Goal: Transaction & Acquisition: Purchase product/service

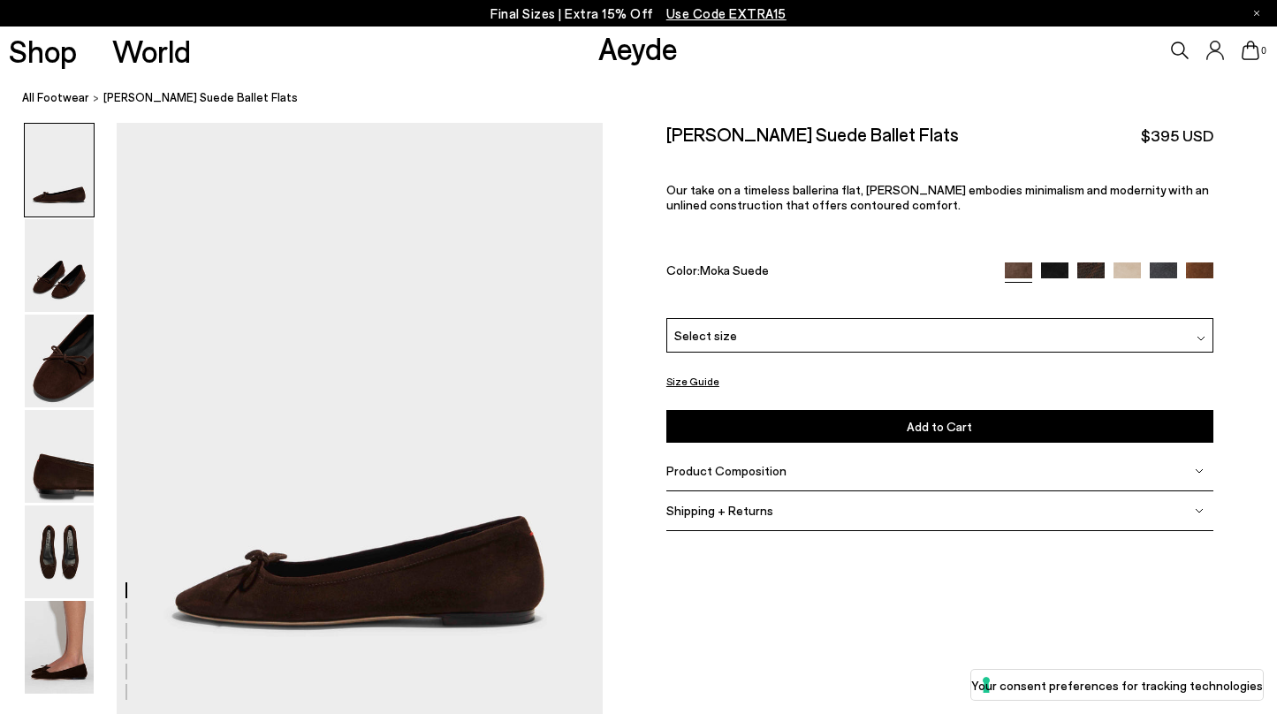
click at [1171, 262] on img at bounding box center [1163, 275] width 27 height 27
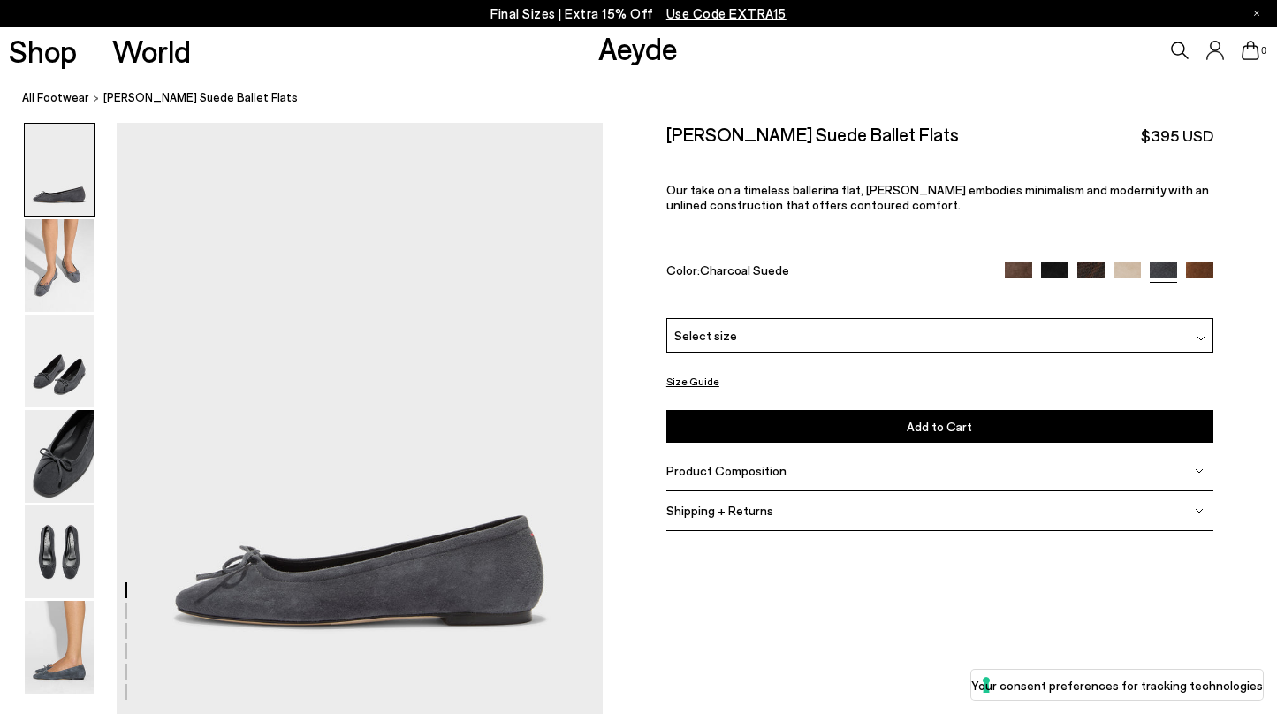
click at [1052, 262] on img at bounding box center [1054, 275] width 27 height 27
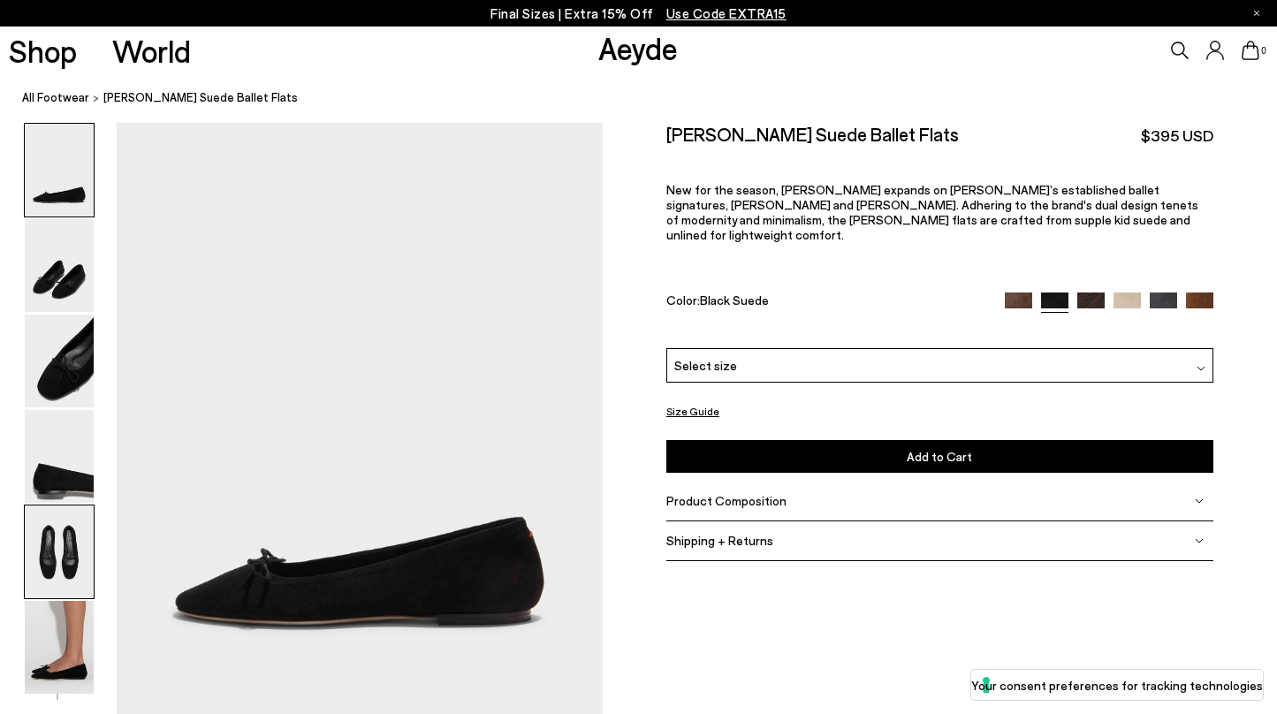
click at [74, 541] on img at bounding box center [59, 551] width 69 height 93
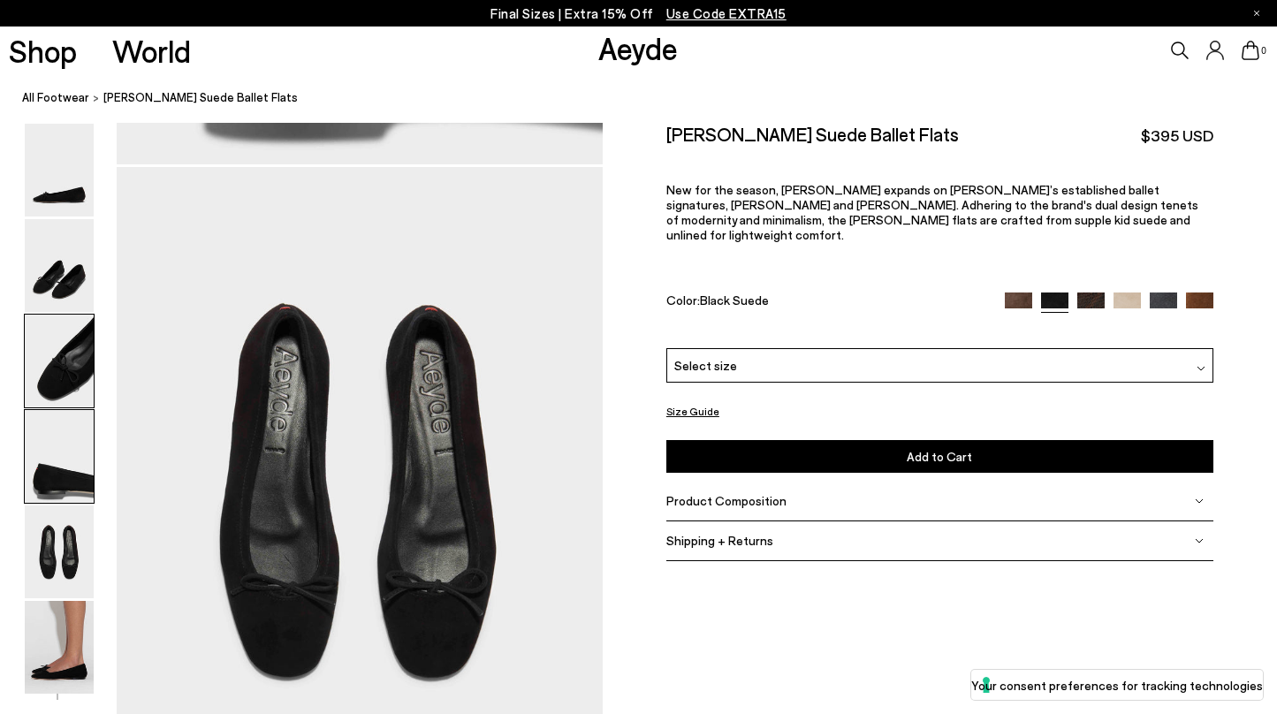
scroll to position [2546, 0]
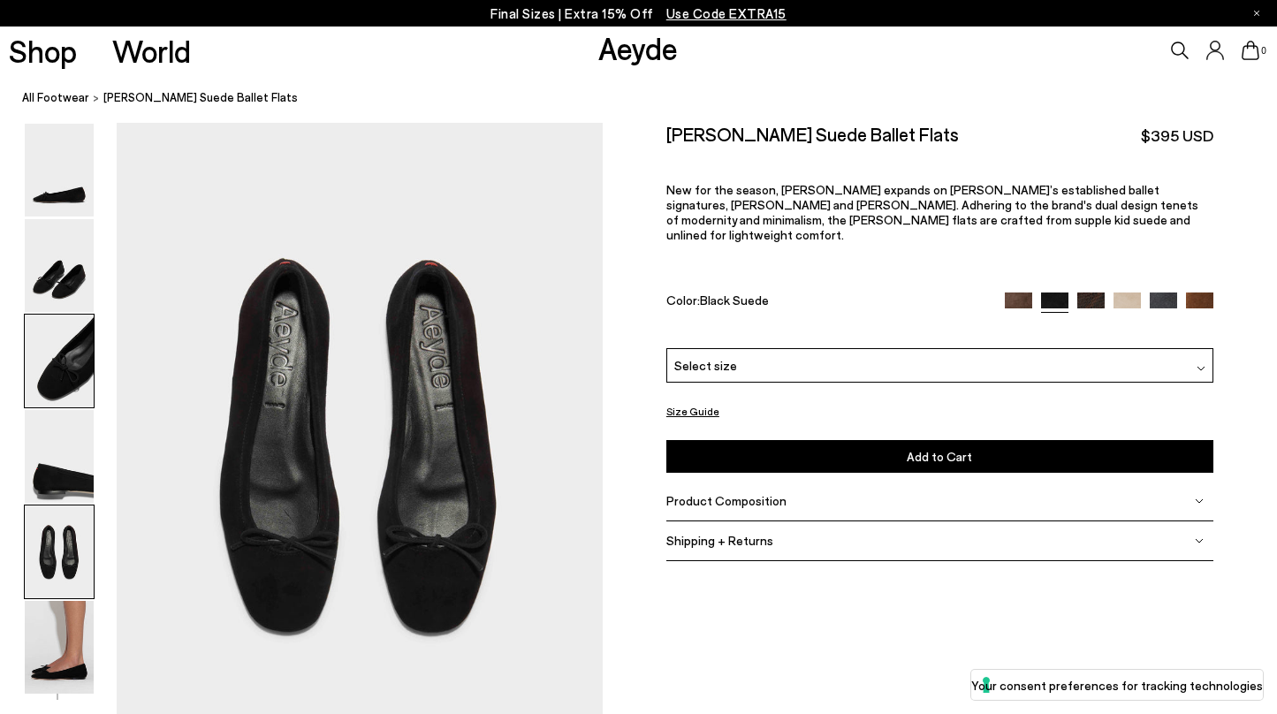
click at [73, 349] on img at bounding box center [59, 361] width 69 height 93
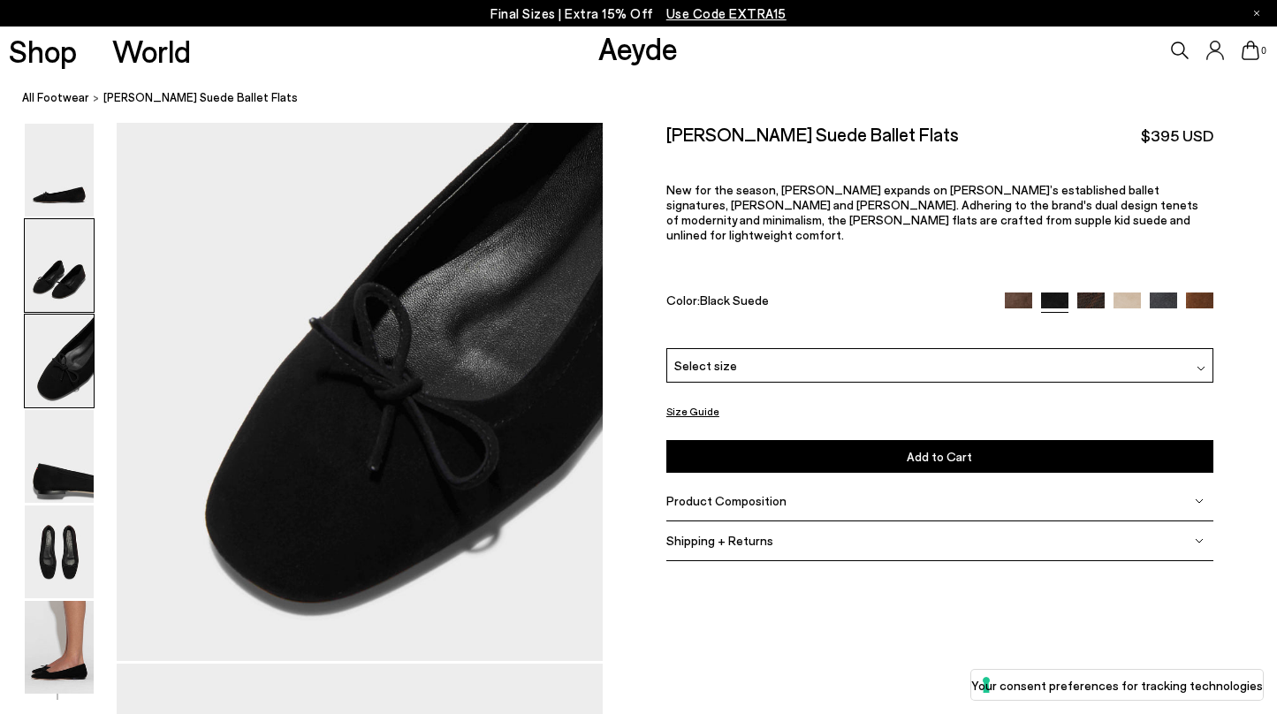
click at [82, 261] on img at bounding box center [59, 265] width 69 height 93
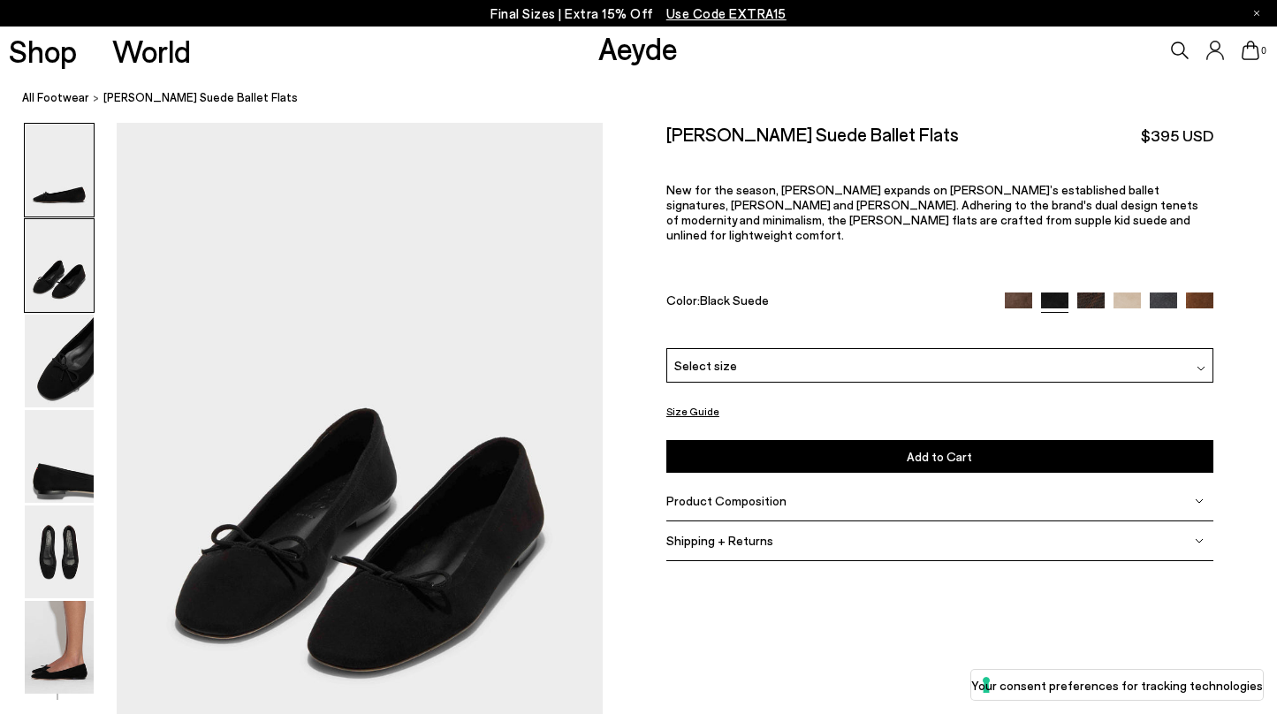
click at [79, 143] on img at bounding box center [59, 170] width 69 height 93
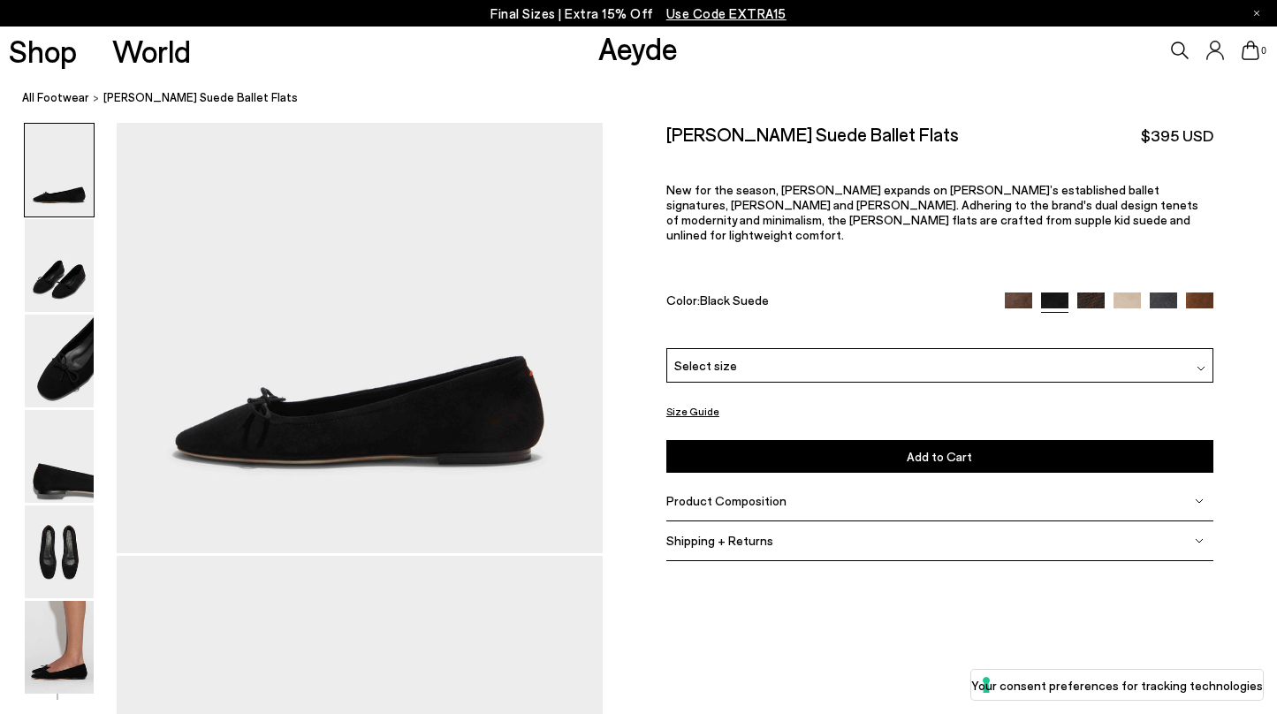
scroll to position [171, 0]
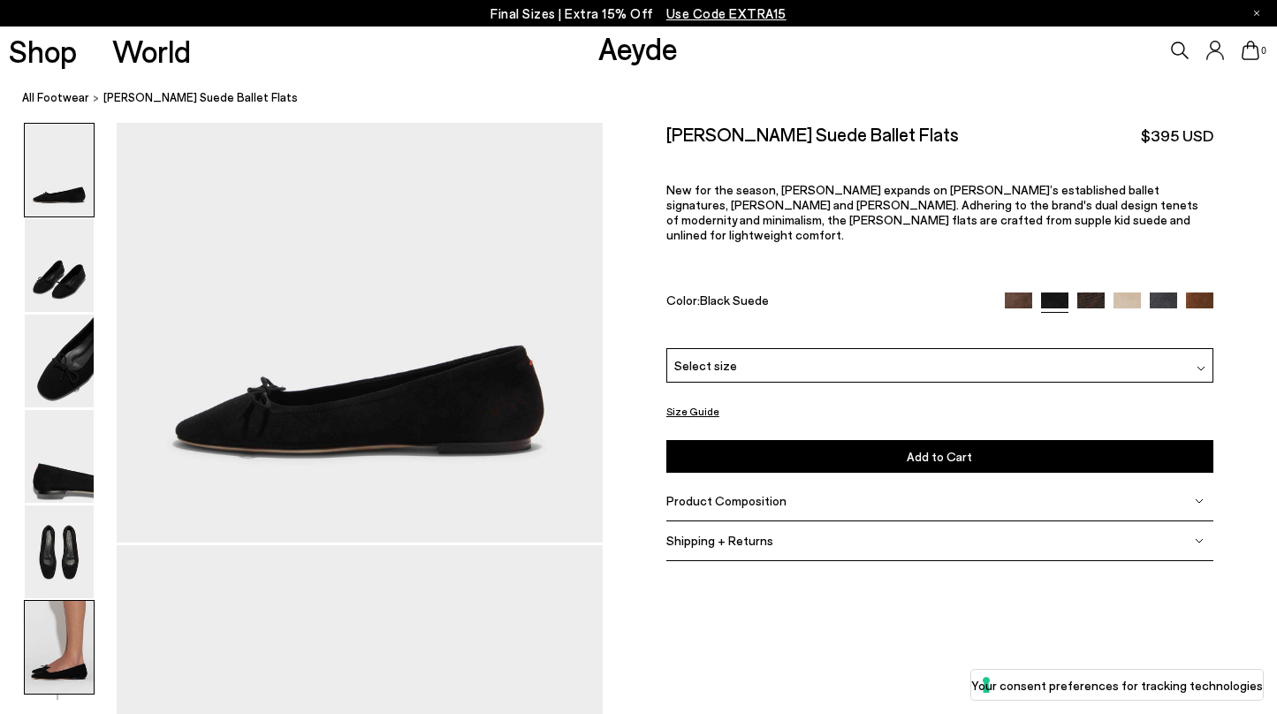
click at [59, 628] on img at bounding box center [59, 647] width 69 height 93
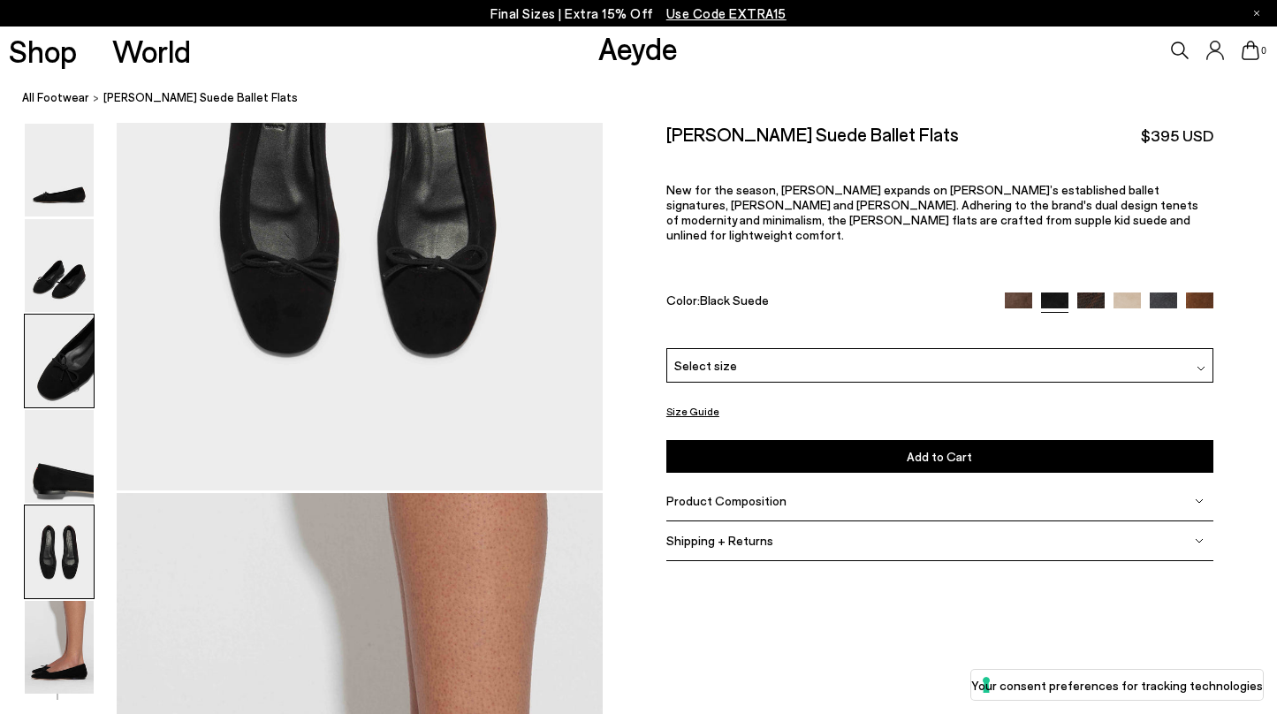
click at [57, 317] on img at bounding box center [59, 361] width 69 height 93
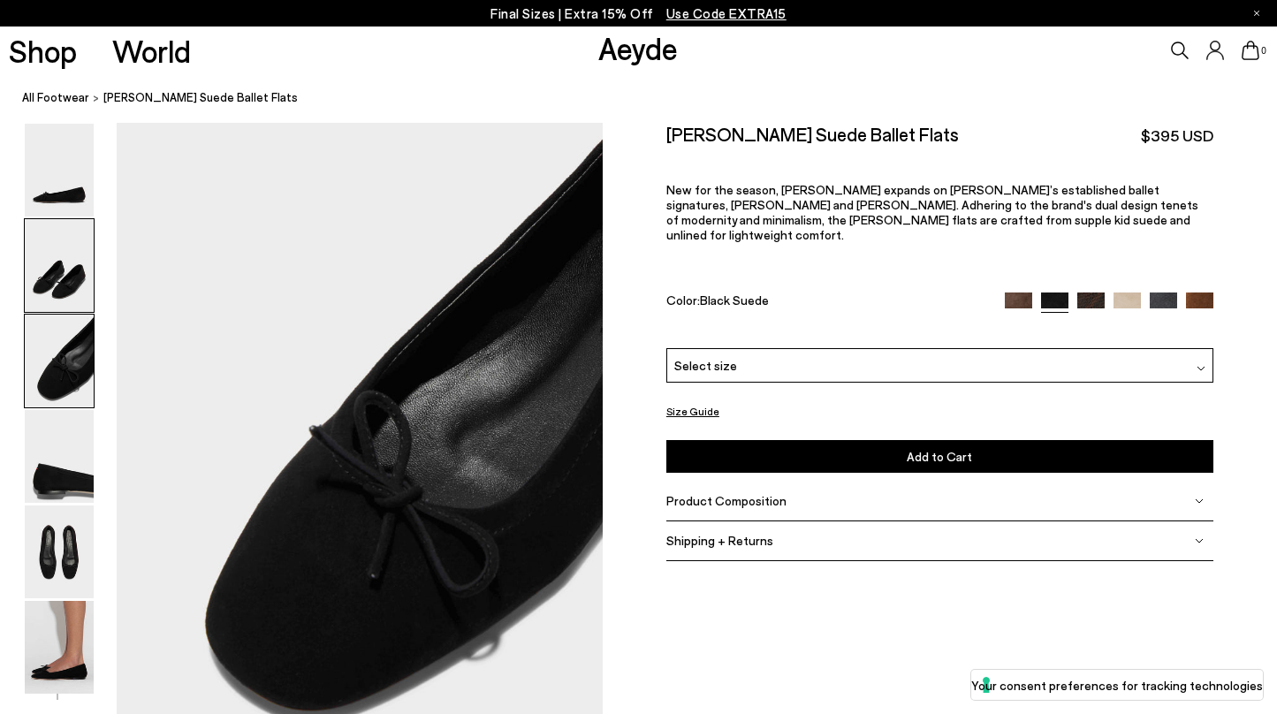
click at [61, 283] on img at bounding box center [59, 265] width 69 height 93
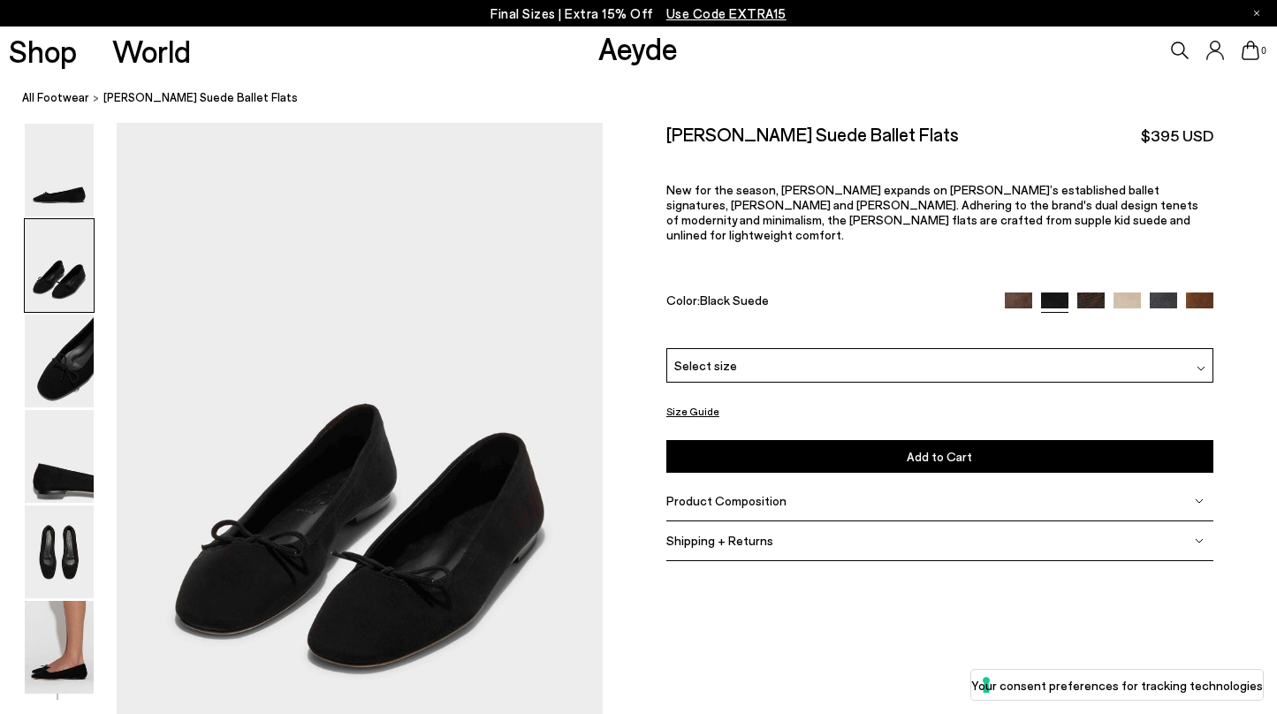
scroll to position [596, 0]
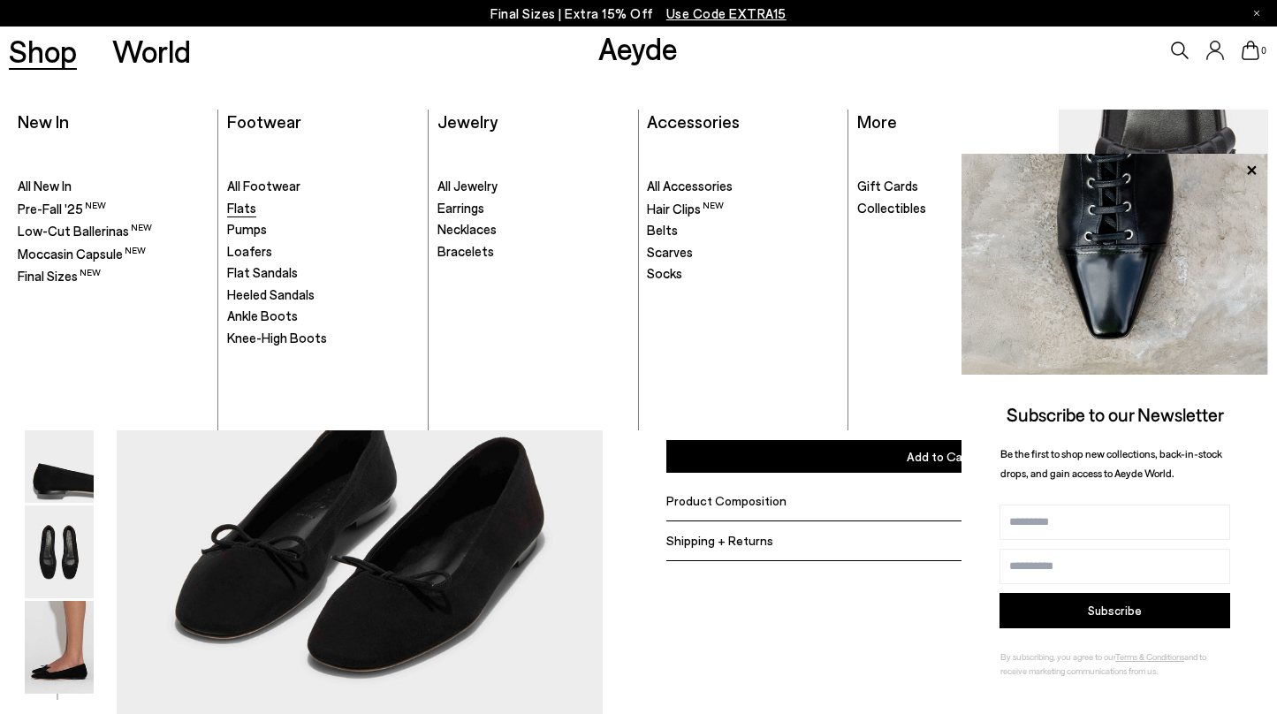
click at [247, 209] on span "Flats" at bounding box center [241, 208] width 29 height 16
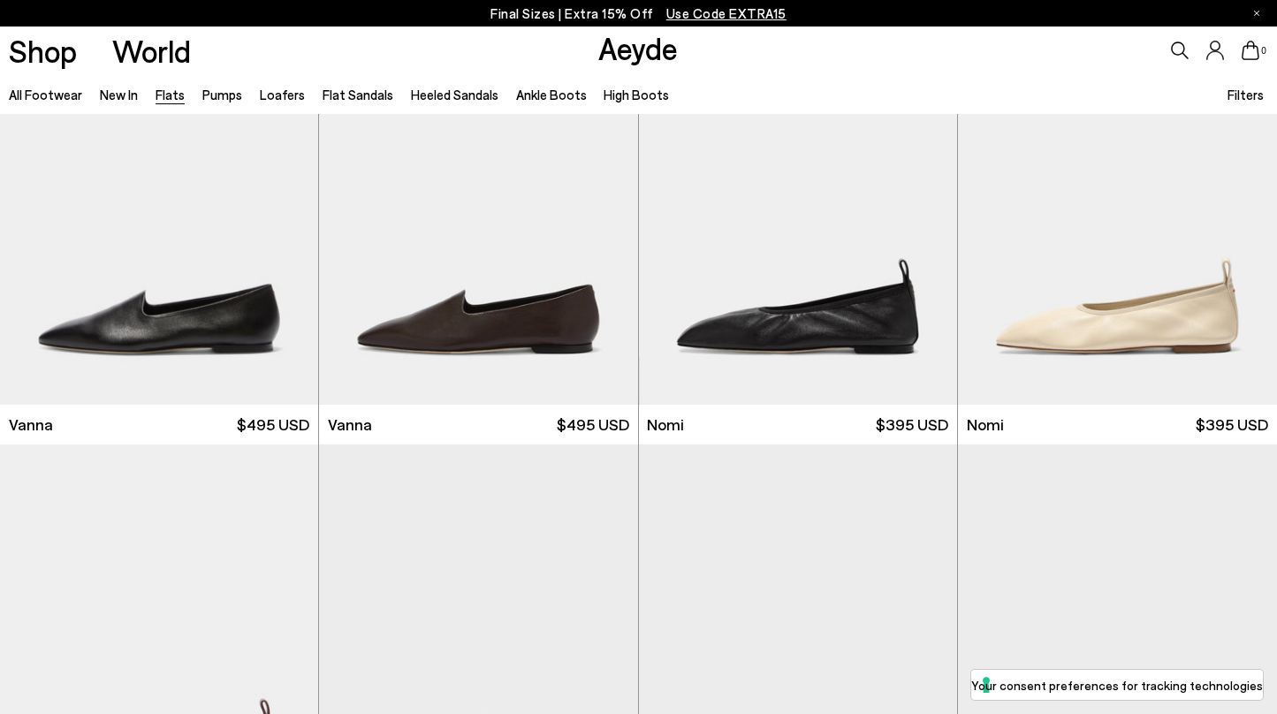
scroll to position [432, 0]
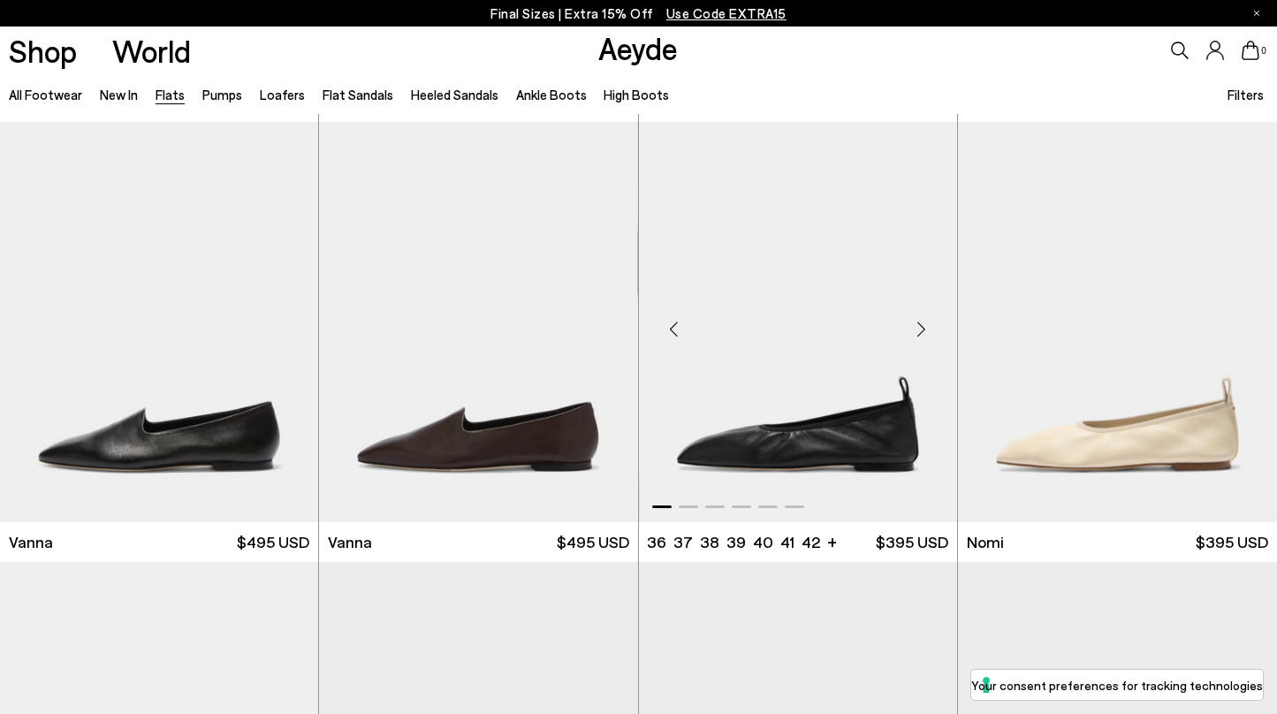
click at [921, 323] on div "Next slide" at bounding box center [921, 329] width 53 height 53
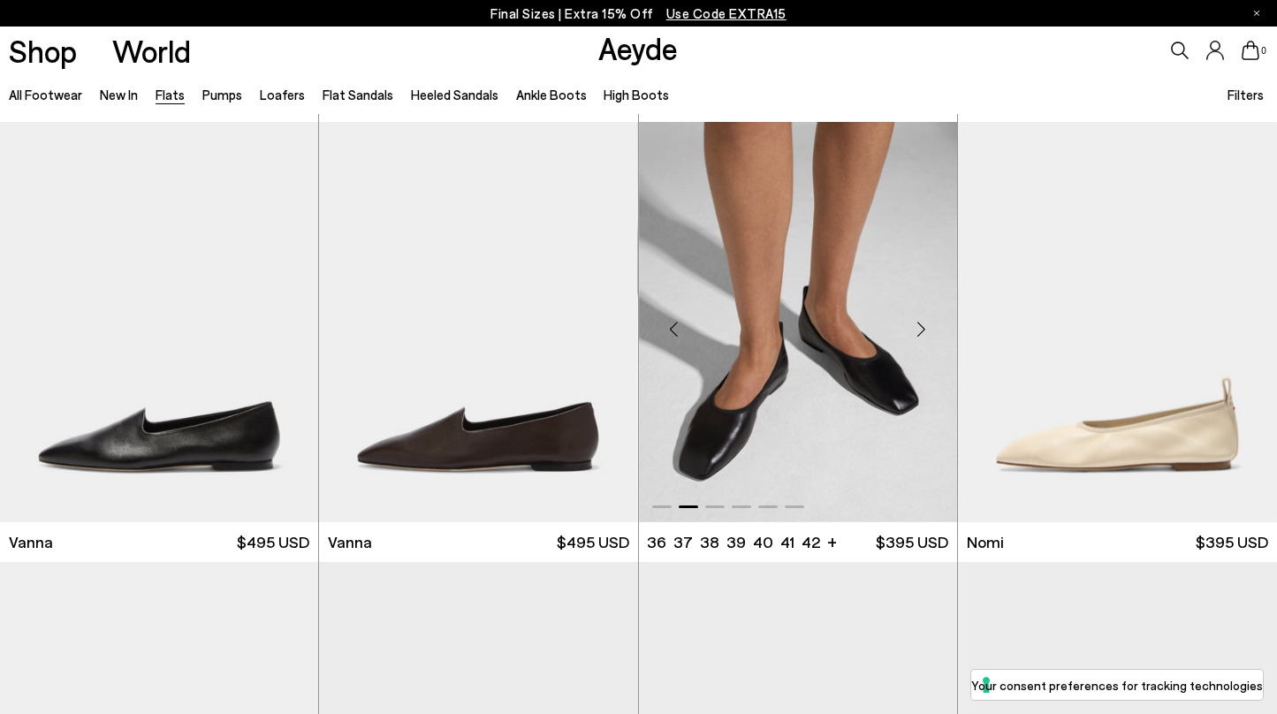
click at [922, 323] on div "Next slide" at bounding box center [921, 329] width 53 height 53
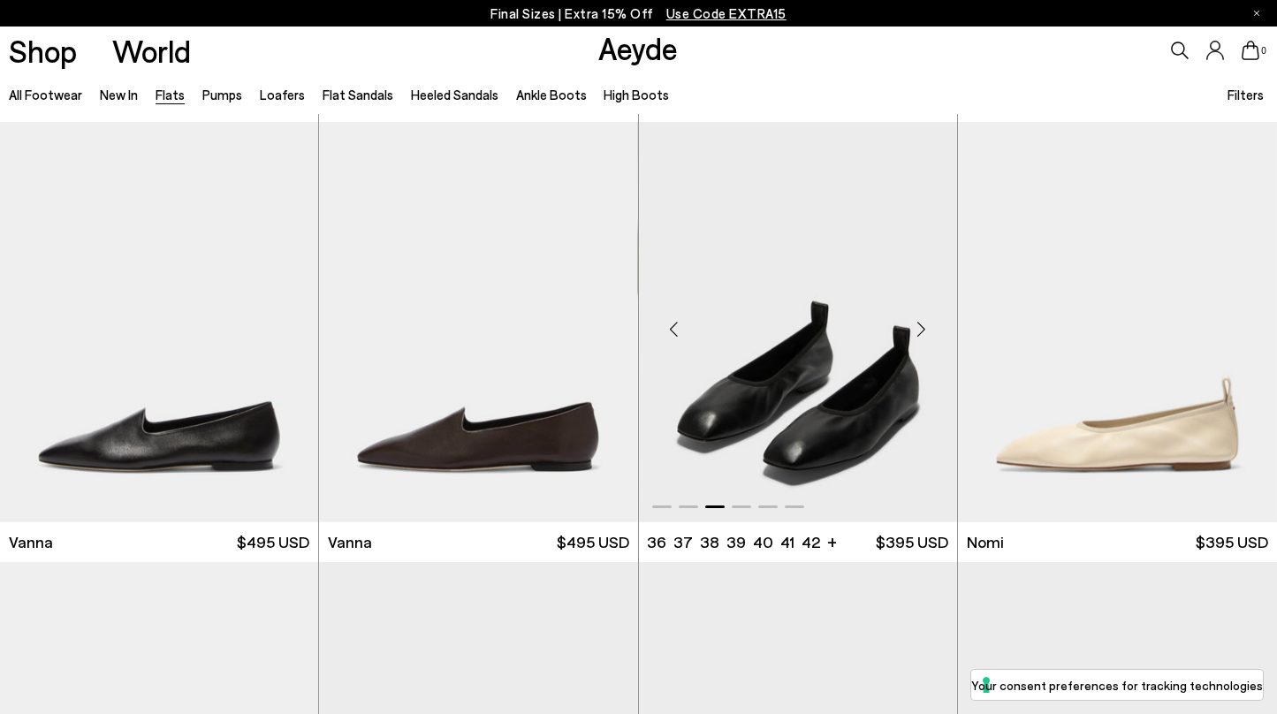
click at [923, 324] on div "Next slide" at bounding box center [921, 329] width 53 height 53
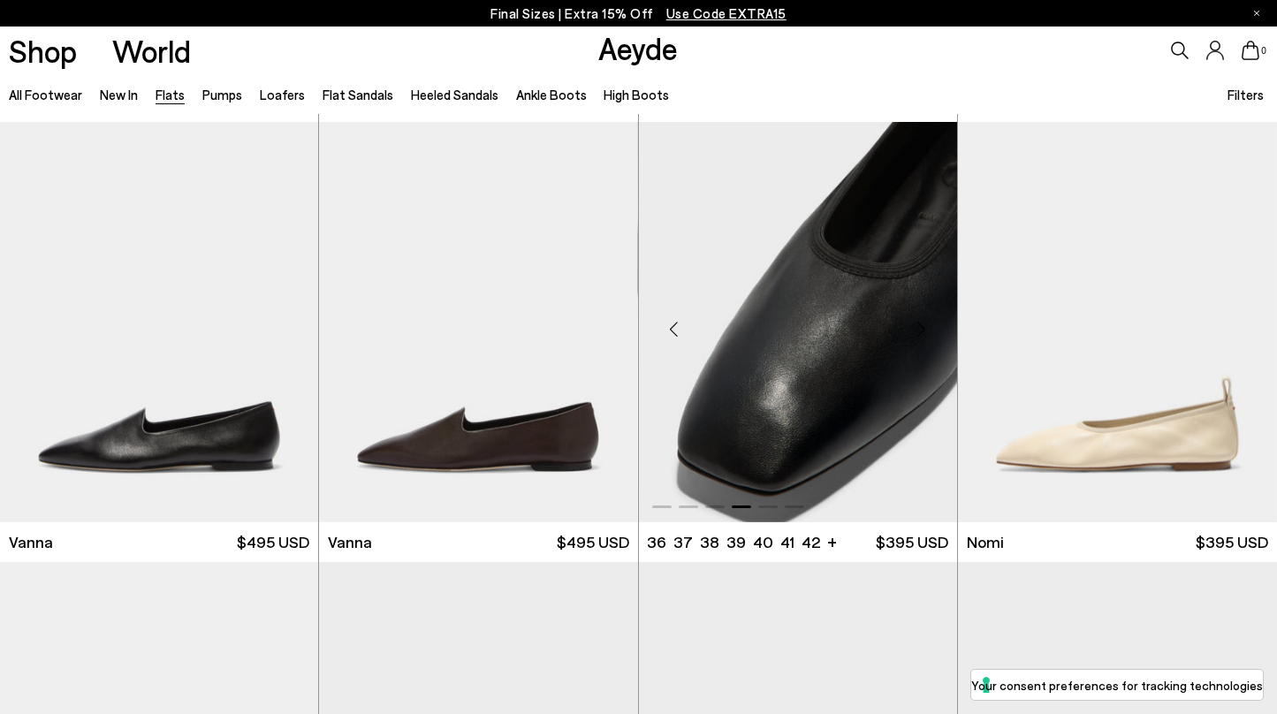
click at [923, 324] on div "Next slide" at bounding box center [921, 329] width 53 height 53
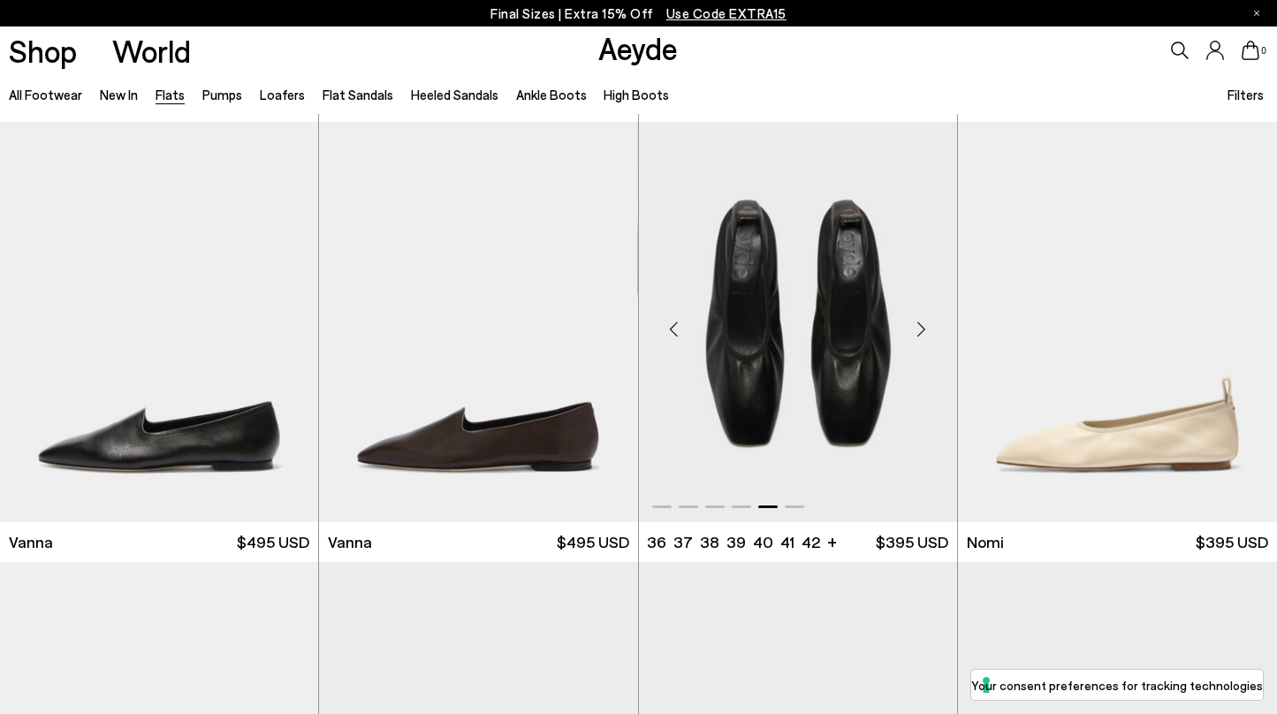
click at [923, 324] on div "Next slide" at bounding box center [921, 329] width 53 height 53
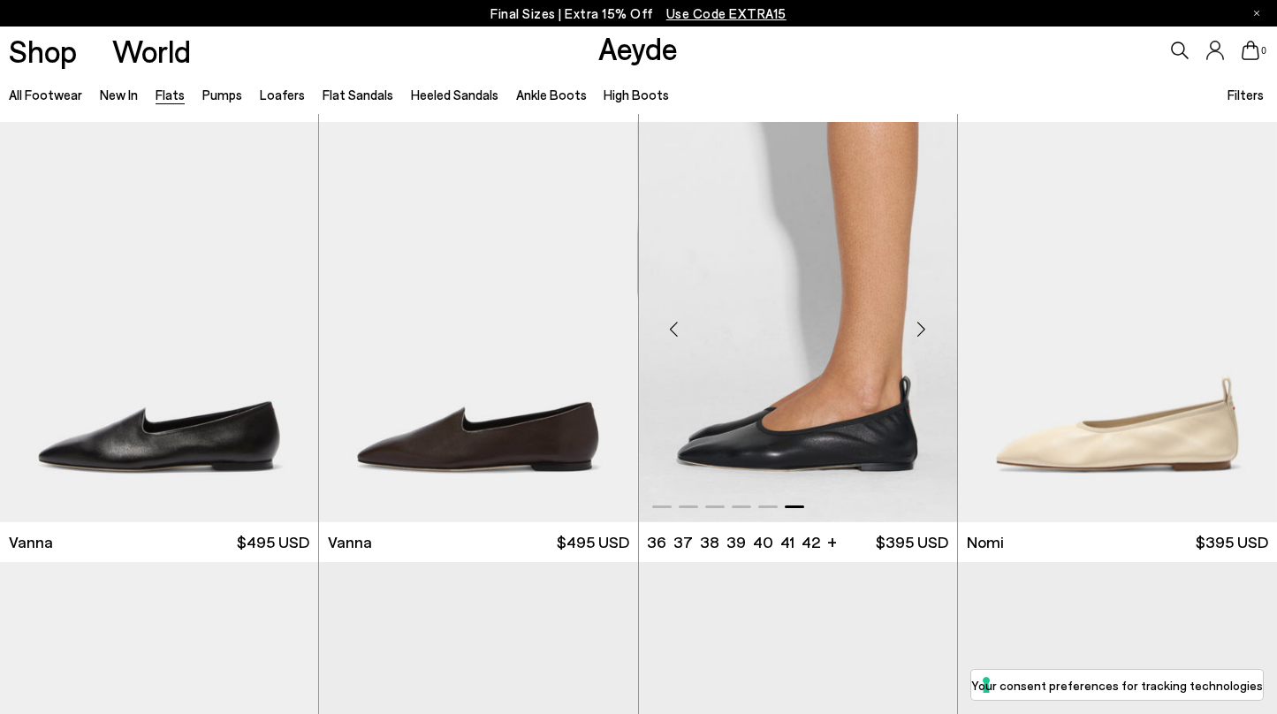
click at [925, 325] on div "Next slide" at bounding box center [921, 329] width 53 height 53
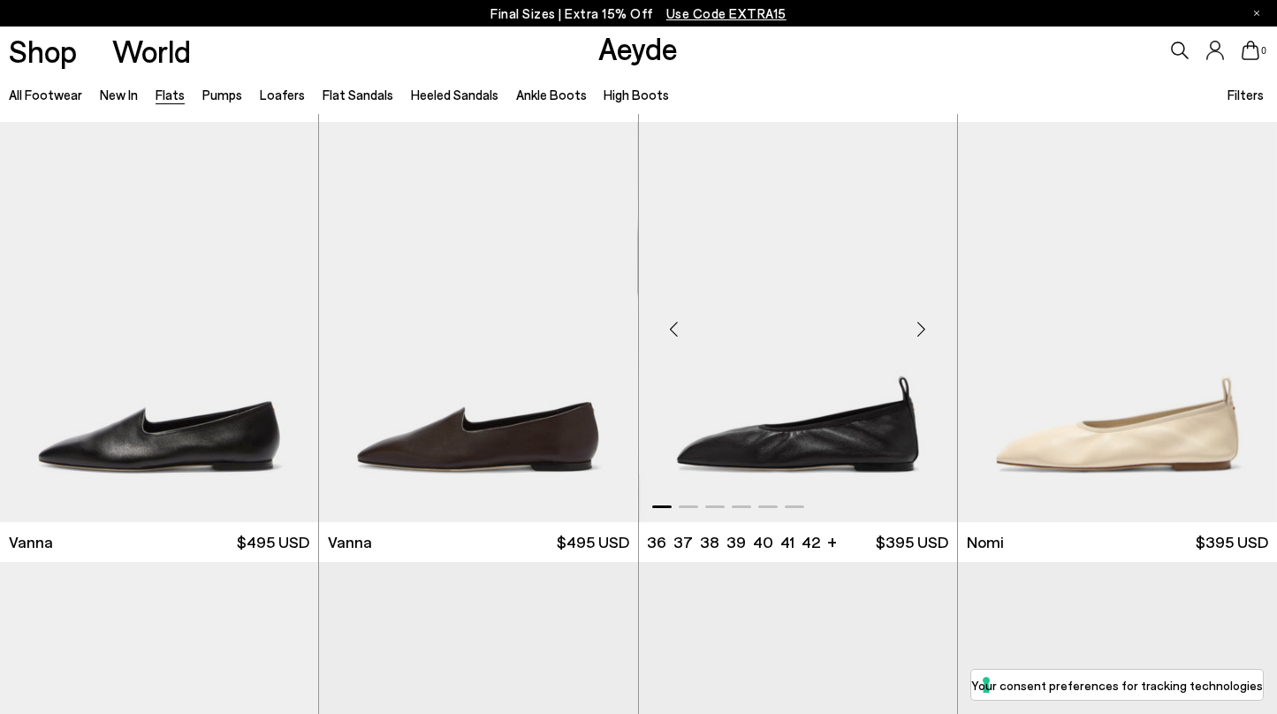
click at [925, 325] on div "Next slide" at bounding box center [921, 329] width 53 height 53
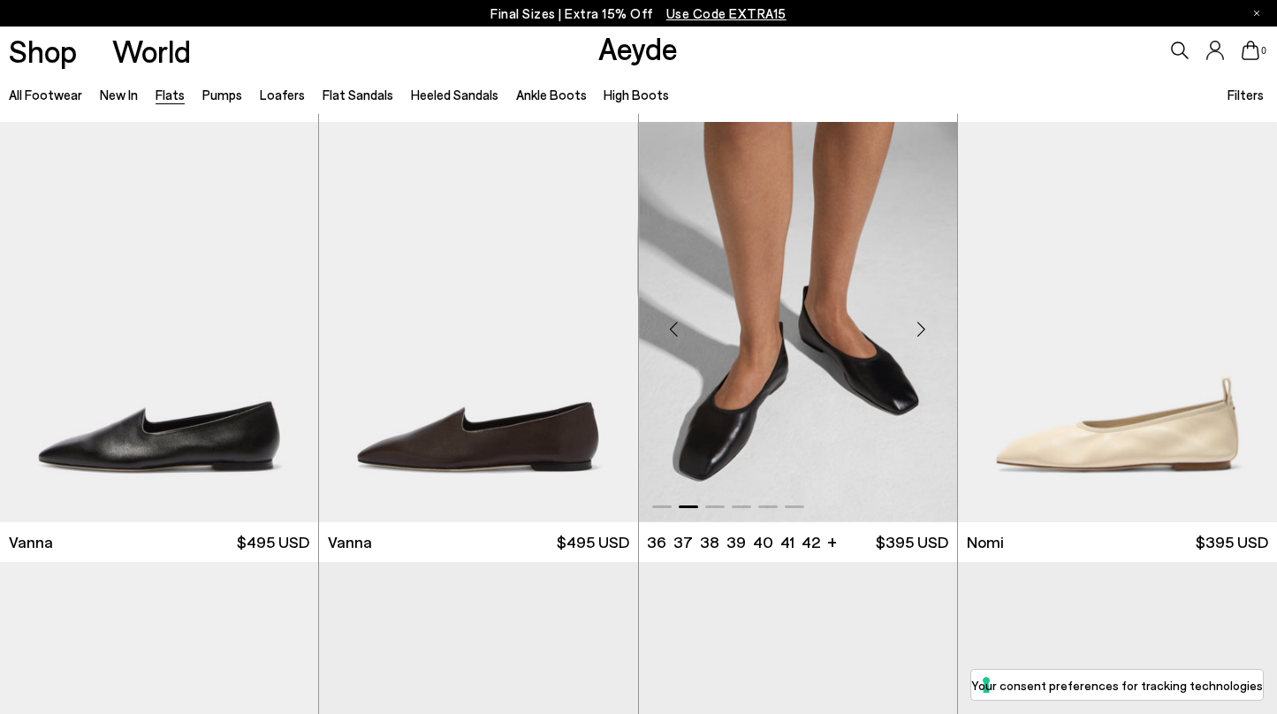
click at [925, 325] on div "Next slide" at bounding box center [921, 329] width 53 height 53
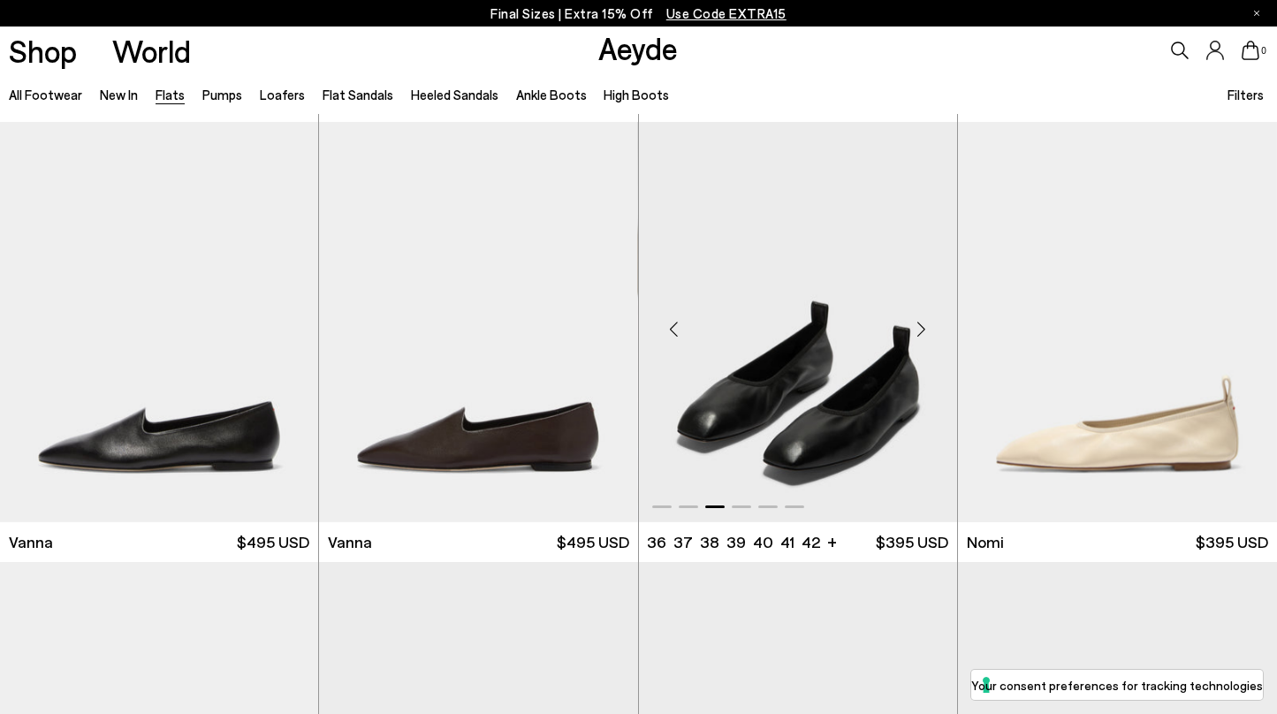
click at [925, 325] on div "Next slide" at bounding box center [921, 329] width 53 height 53
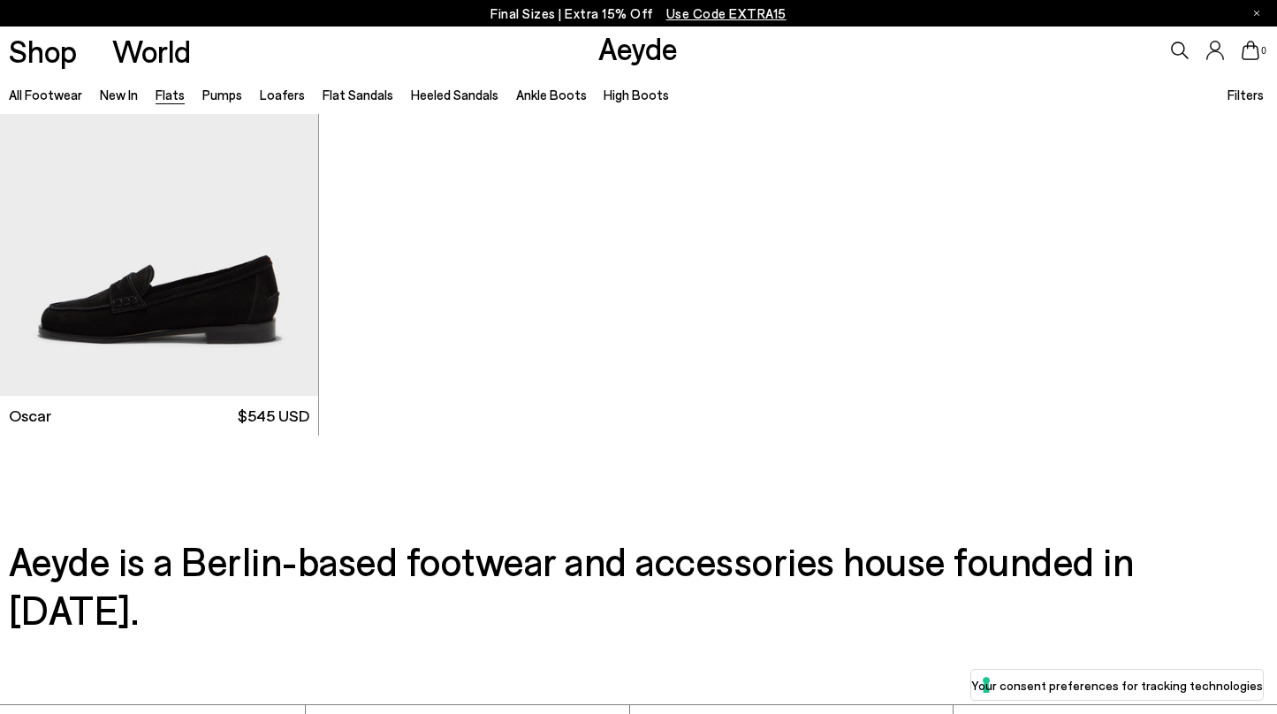
scroll to position [9361, 0]
